Goal: Task Accomplishment & Management: Complete application form

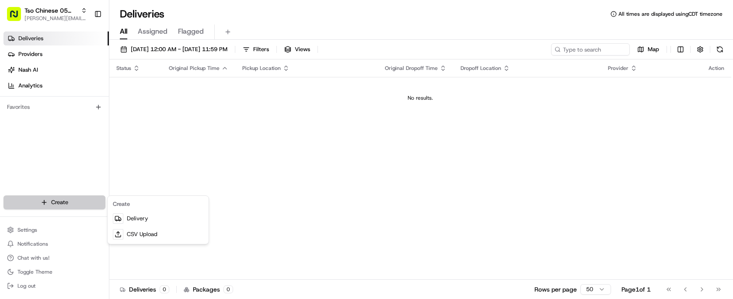
click at [71, 197] on html "Tso Chinese 05 Menchaca [EMAIL_ADDRESS][DOMAIN_NAME] Toggle Sidebar Deliveries …" at bounding box center [366, 149] width 733 height 299
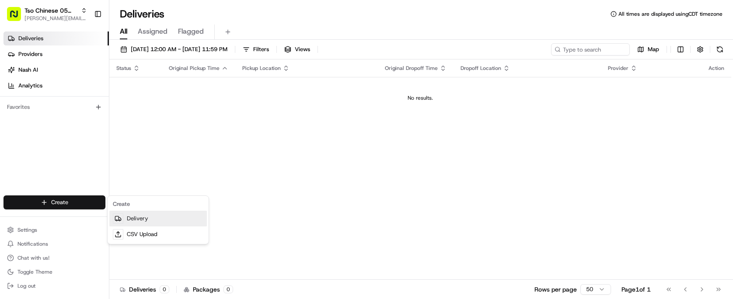
click at [143, 215] on link "Delivery" at bounding box center [158, 219] width 98 height 16
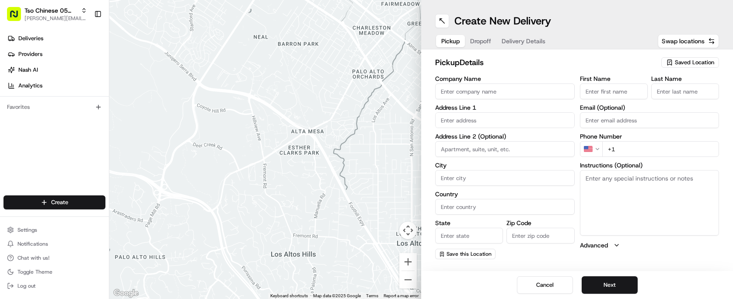
click at [683, 59] on span "Saved Location" at bounding box center [694, 63] width 39 height 8
click at [668, 96] on span "(05) Tso Chinese Takeout & Delivery (05)" at bounding box center [676, 95] width 108 height 8
type input "(05) Tso Chinese Takeout & Delivery"
type input "[STREET_ADDRESS][PERSON_NAME]"
type input "Ste 100"
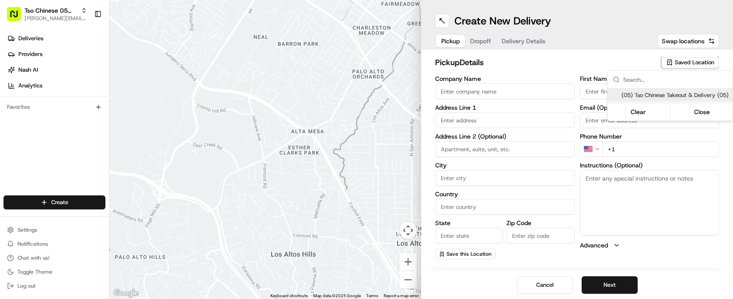
type input "Austin"
type input "US"
type input "[GEOGRAPHIC_DATA]"
type input "78748"
type input "Tso Chinese"
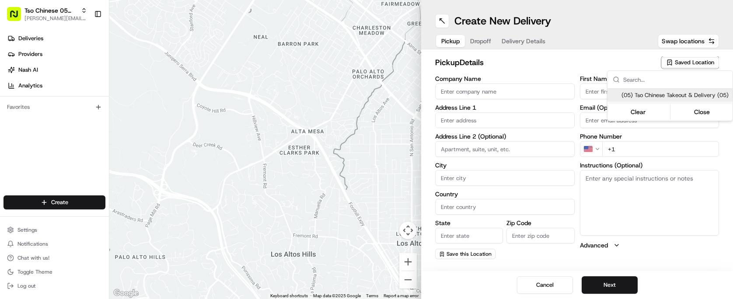
type input "[PERSON_NAME] Manager"
type input "[EMAIL_ADDRESS][DOMAIN_NAME]"
type input "[PHONE_NUMBER]"
type textarea "Submit a picture displaying address & food as Proof of Delivery. Envía una foto…"
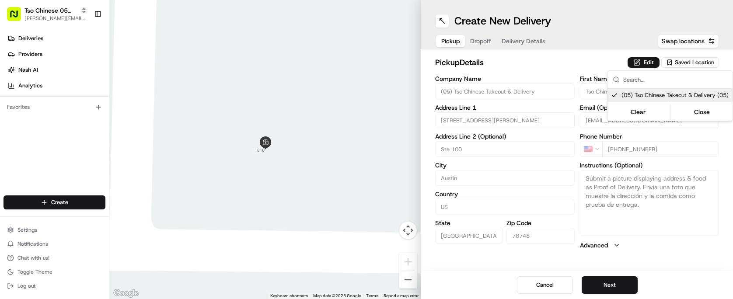
click at [528, 61] on html "Tso Chinese 05 Menchaca [EMAIL_ADDRESS][DOMAIN_NAME] Toggle Sidebar Deliveries …" at bounding box center [366, 149] width 733 height 299
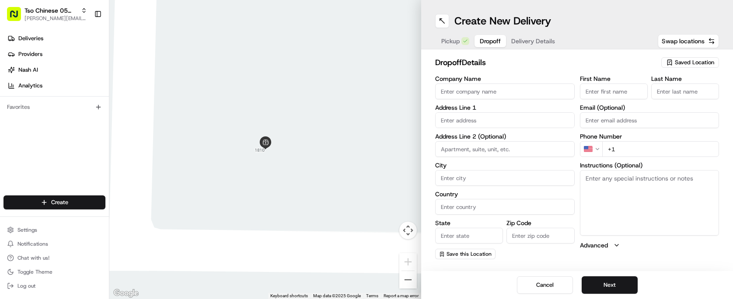
click at [480, 40] on span "Dropoff" at bounding box center [490, 41] width 21 height 9
click at [536, 46] on button "Delivery Details" at bounding box center [533, 41] width 54 height 12
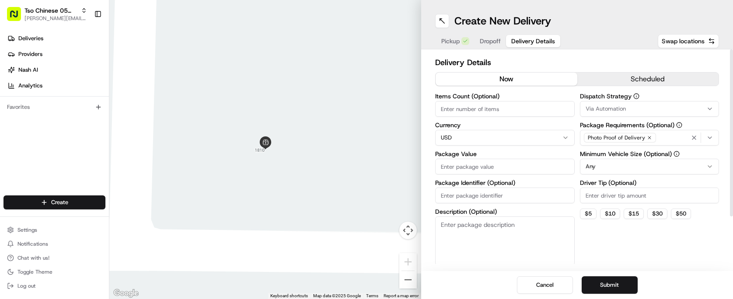
click at [493, 191] on input "Package Identifier (Optional)" at bounding box center [505, 196] width 140 height 16
paste input "1 7EAK3SR"
drag, startPoint x: 447, startPoint y: 197, endPoint x: 421, endPoint y: 199, distance: 25.9
click at [421, 199] on div "Delivery Details now scheduled Items Count (Optional) Currency USD Package Valu…" at bounding box center [577, 160] width 312 height 222
type input "7EAK3SR"
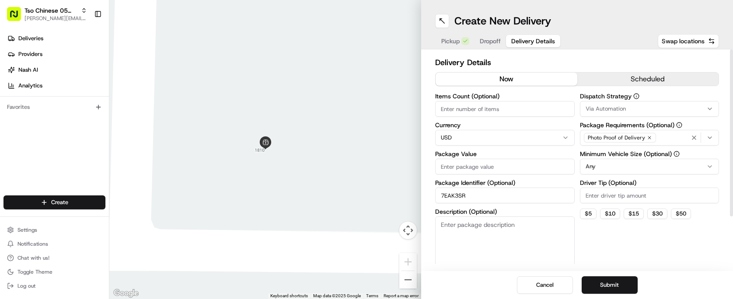
click at [693, 193] on input "Driver Tip (Optional)" at bounding box center [650, 196] width 140 height 16
type input "2.00"
click at [682, 112] on div "Via Automation" at bounding box center [649, 109] width 135 height 8
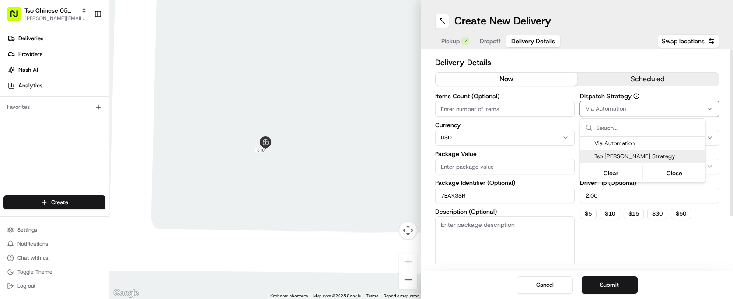
click at [661, 153] on span "Tso [PERSON_NAME] Strategy" at bounding box center [649, 157] width 108 height 8
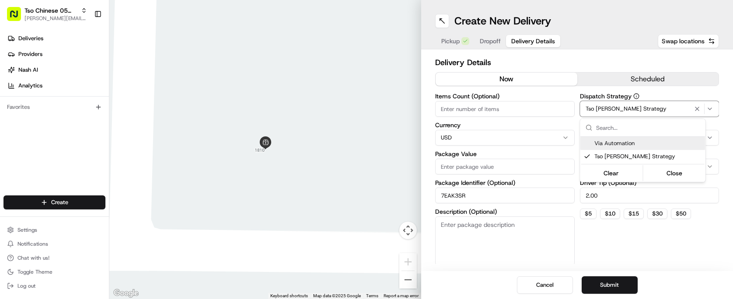
click at [502, 101] on html "Tso Chinese 05 Menchaca [EMAIL_ADDRESS][DOMAIN_NAME] Toggle Sidebar Deliveries …" at bounding box center [366, 149] width 733 height 299
click at [502, 101] on input "Items Count (Optional)" at bounding box center [505, 109] width 140 height 16
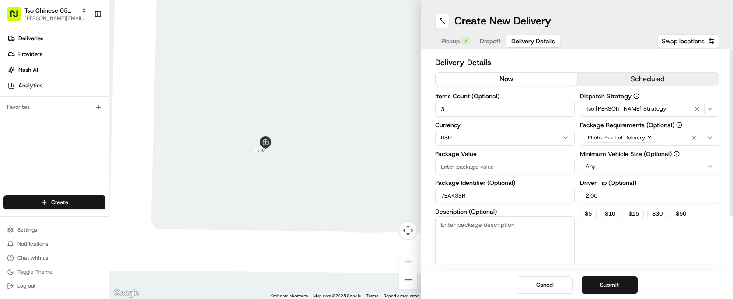
type input "3"
click at [479, 163] on input "Package Value" at bounding box center [505, 167] width 140 height 16
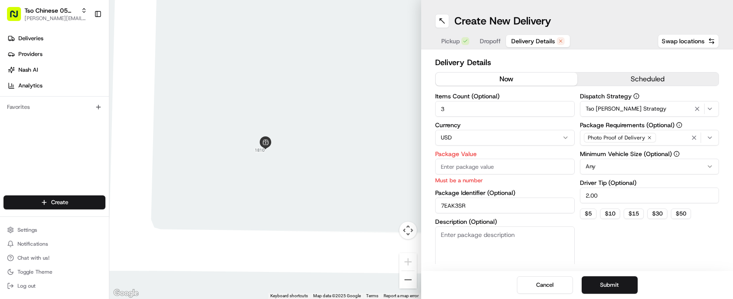
paste input "30.2"
type input "30.2"
click at [612, 242] on div "Dispatch Strategy Tso [PERSON_NAME] Strategy Package Requirements (Optional) Ph…" at bounding box center [650, 184] width 140 height 182
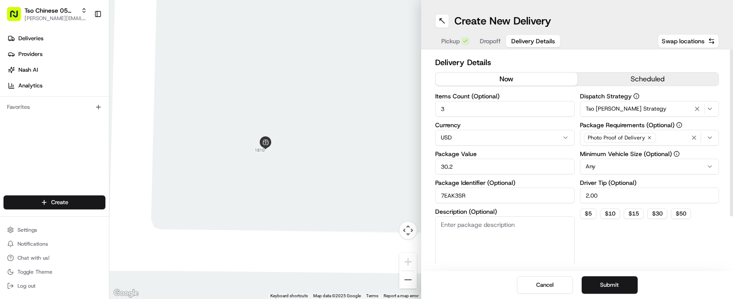
click at [488, 38] on span "Dropoff" at bounding box center [490, 41] width 21 height 9
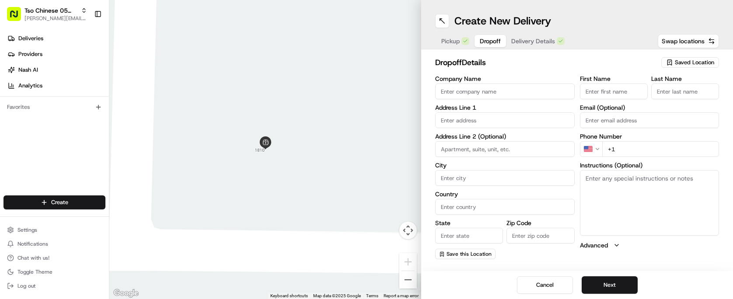
click at [627, 90] on input "First Name" at bounding box center [614, 92] width 68 height 16
paste input "[PERSON_NAME]"
type input "[PERSON_NAME]"
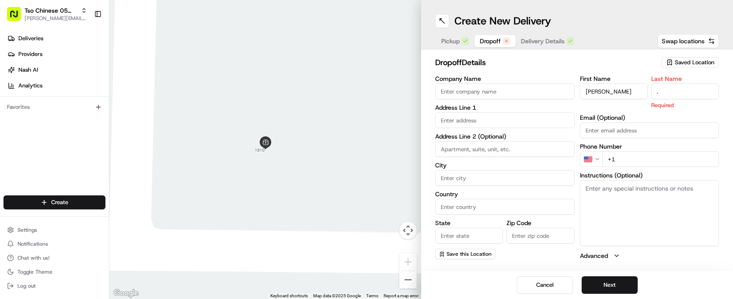
type input "."
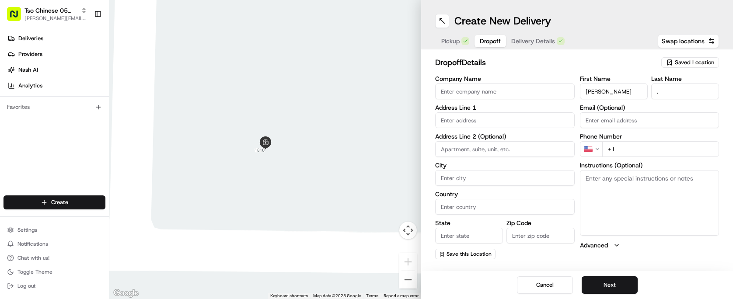
click at [590, 63] on h2 "dropoff Details" at bounding box center [545, 62] width 221 height 12
click at [634, 144] on input "+1" at bounding box center [660, 149] width 117 height 16
click at [637, 149] on input "+1" at bounding box center [660, 149] width 117 height 16
paste input "[PHONE_NUMBER]"
type input "[PHONE_NUMBER]"
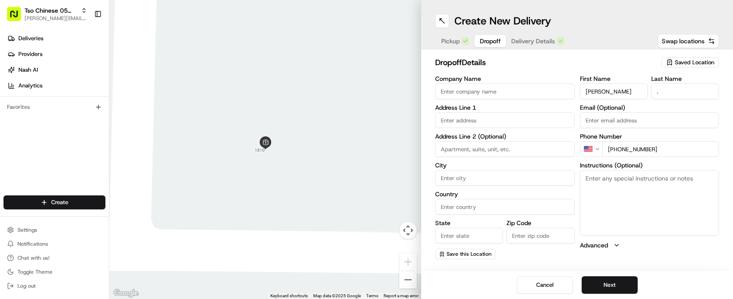
click at [607, 198] on textarea "Instructions (Optional)" at bounding box center [650, 203] width 140 height 66
paste textarea "Unit A. Can leave at doorstep just knock on door. Thank you"
type textarea "Unit A. Can leave at doorstep just knock on door. Thank you"
click at [519, 70] on div "dropoff Details Saved Location" at bounding box center [577, 64] width 284 height 16
click at [514, 113] on input "text" at bounding box center [505, 120] width 140 height 16
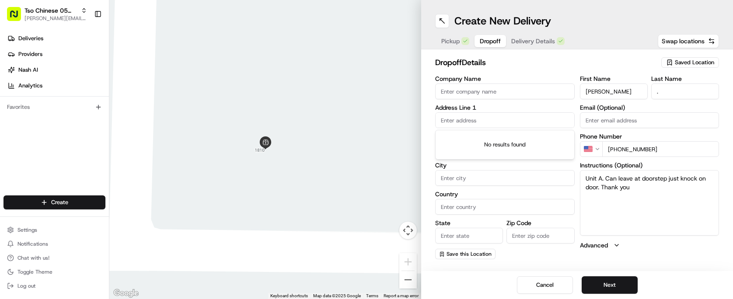
paste input "[STREET_ADDRESS]"
click at [522, 142] on div "[STREET_ADDRESS]" at bounding box center [505, 138] width 135 height 13
type input "[STREET_ADDRESS]"
type input "Austin"
type input "[GEOGRAPHIC_DATA]"
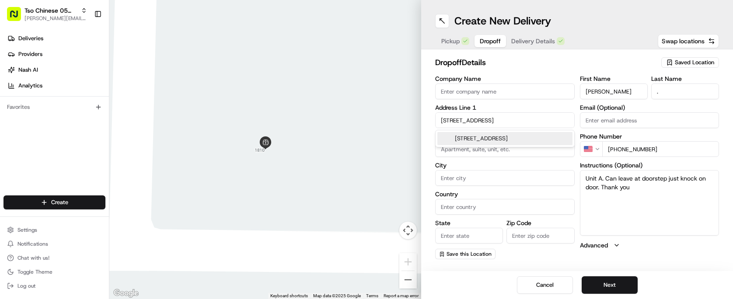
type input "[GEOGRAPHIC_DATA]"
type input "78748"
type input "[STREET_ADDRESS]"
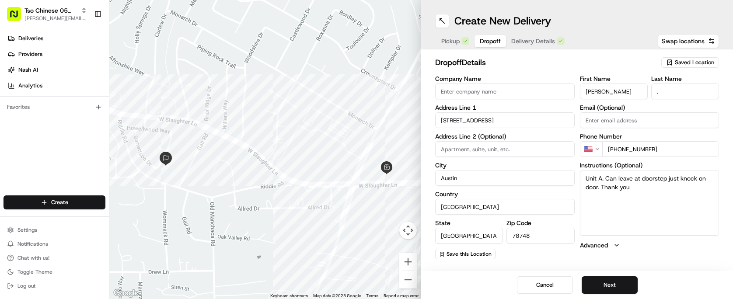
click at [532, 60] on h2 "dropoff Details" at bounding box center [545, 62] width 221 height 12
click at [607, 283] on button "Next" at bounding box center [610, 286] width 56 height 18
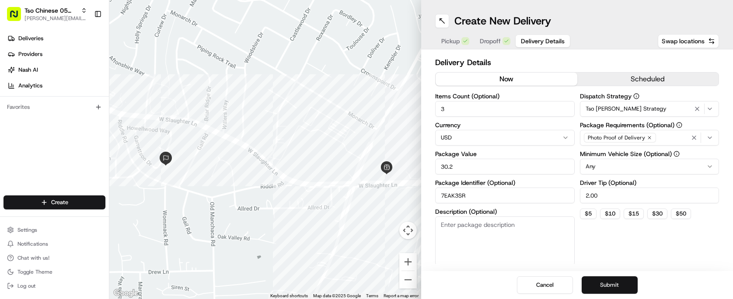
click at [607, 283] on button "Submit" at bounding box center [610, 286] width 56 height 18
